Goal: Task Accomplishment & Management: Manage account settings

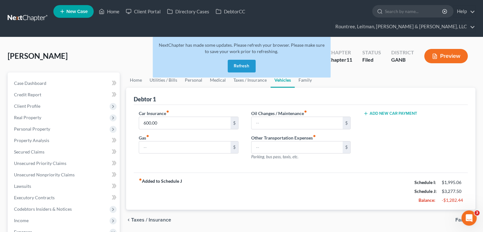
click at [243, 60] on button "Refresh" at bounding box center [242, 66] width 28 height 13
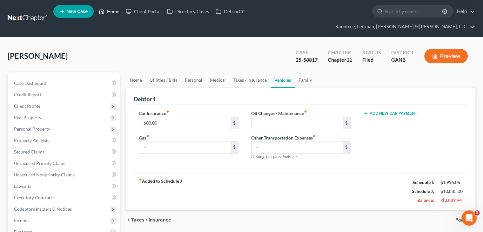
click at [111, 12] on link "Home" at bounding box center [109, 11] width 27 height 11
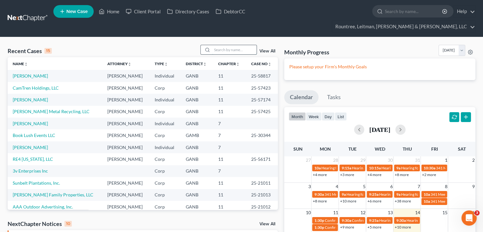
click at [222, 45] on input "search" at bounding box center [234, 49] width 44 height 9
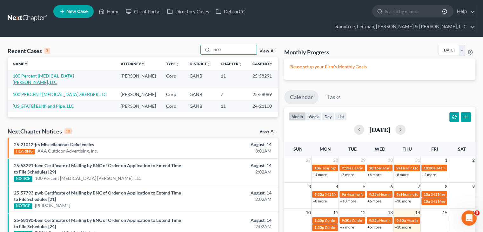
type input "100"
click at [19, 73] on link "100 Percent Chiropractic Foster, LLC" at bounding box center [43, 79] width 61 height 12
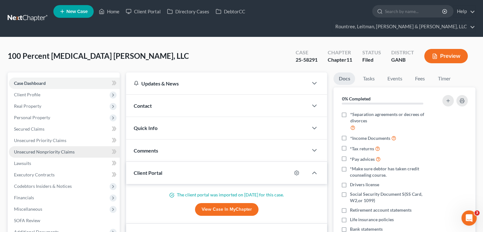
click at [36, 149] on span "Unsecured Nonpriority Claims" at bounding box center [44, 151] width 61 height 5
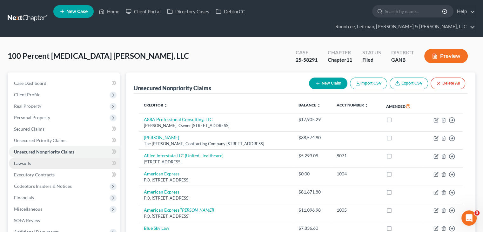
drag, startPoint x: 21, startPoint y: 149, endPoint x: 40, endPoint y: 148, distance: 18.8
click at [21, 160] on span "Lawsuits" at bounding box center [22, 162] width 17 height 5
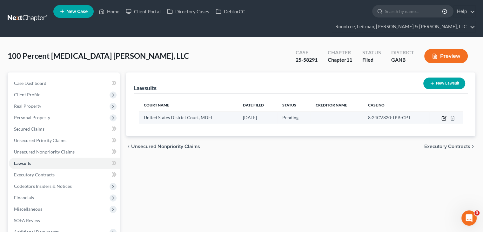
click at [442, 116] on icon "button" at bounding box center [444, 118] width 5 height 5
select select "0"
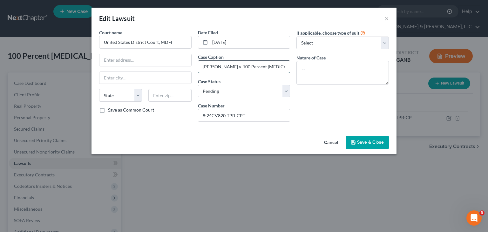
click at [250, 67] on input "Gill Valerio v. 100 Percent Chiropractic Foster, LLC, et al." at bounding box center [244, 67] width 92 height 12
